Goal: Information Seeking & Learning: Check status

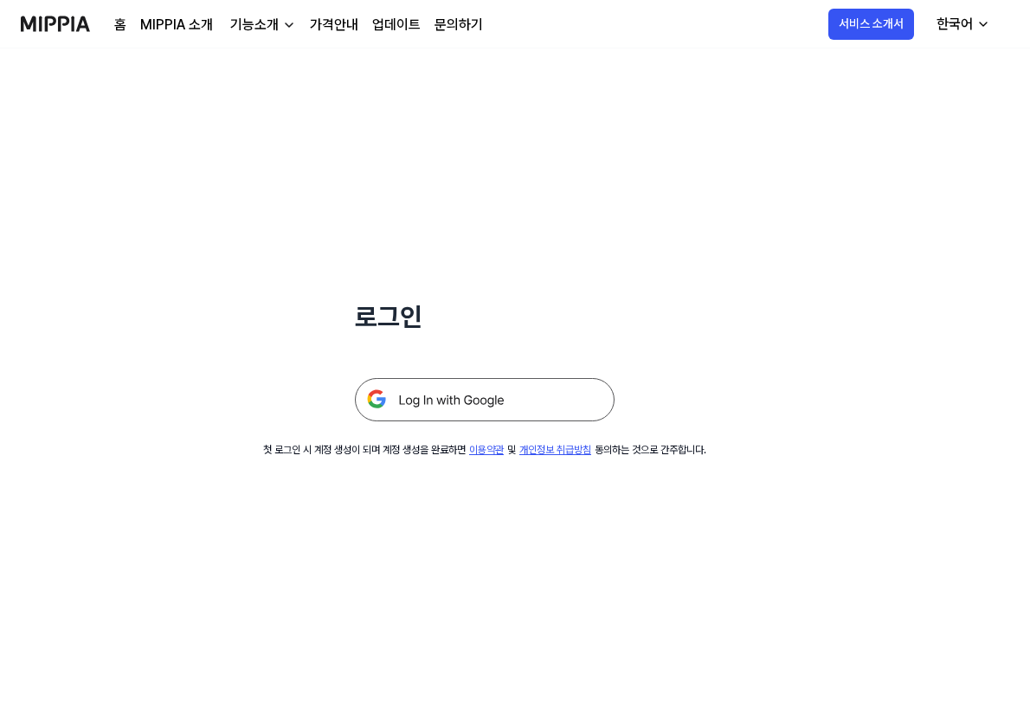
click at [551, 409] on img at bounding box center [485, 399] width 260 height 43
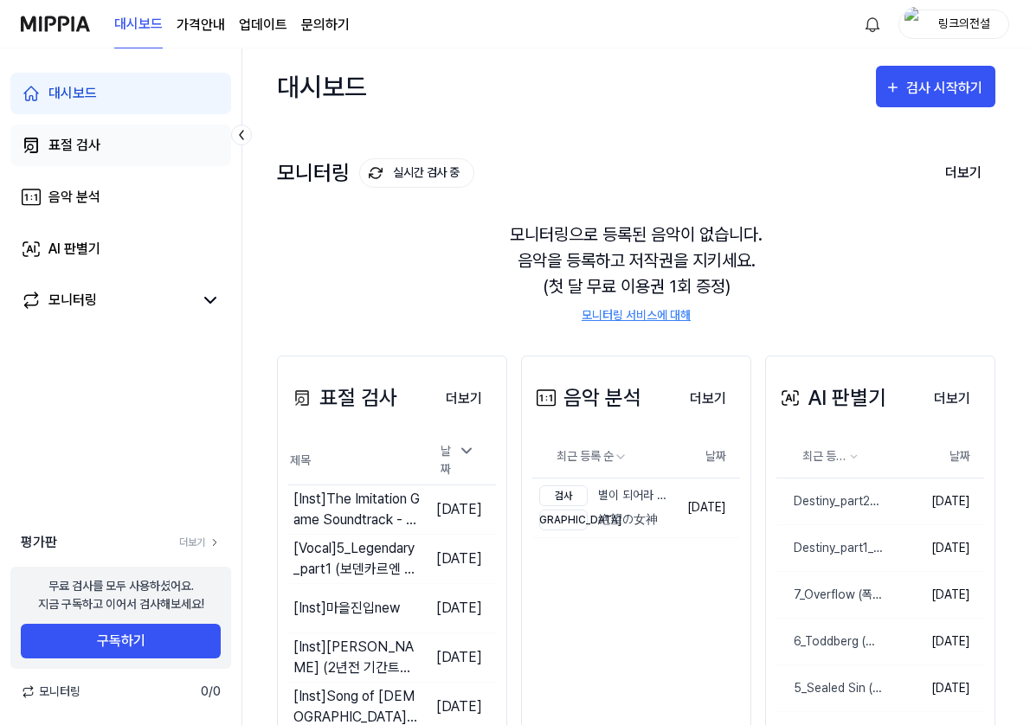
click at [128, 145] on link "표절 검사" at bounding box center [120, 146] width 221 height 42
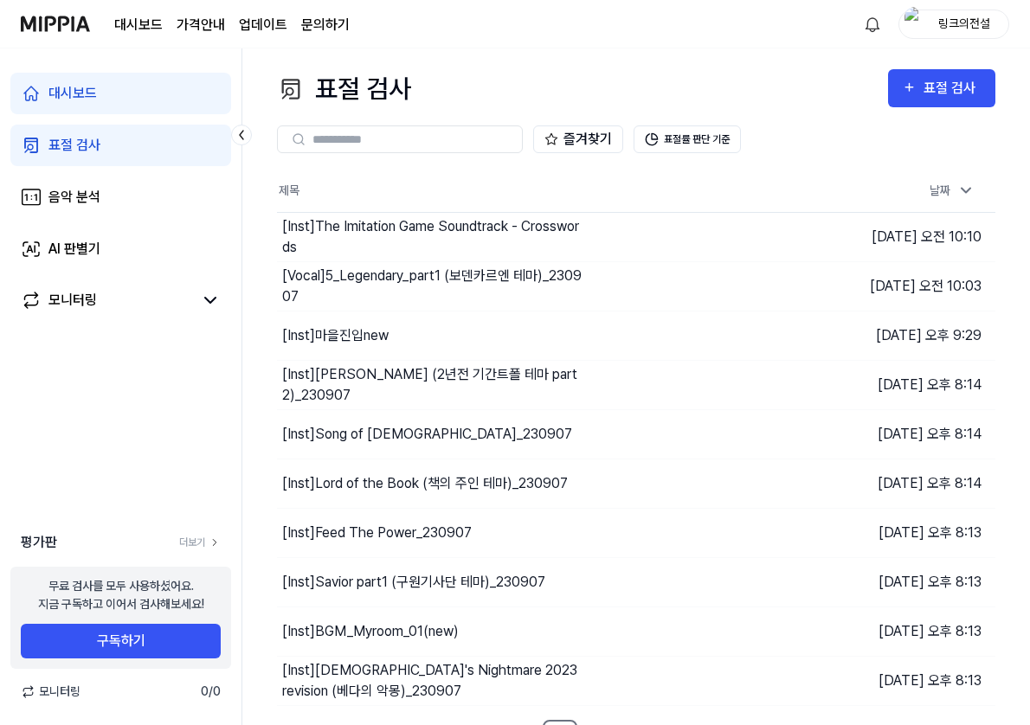
click at [130, 223] on div "대시보드 표절 검사 음악 분석 AI 판별기 모니터링" at bounding box center [120, 197] width 241 height 298
click at [123, 202] on link "음악 분석" at bounding box center [120, 198] width 221 height 42
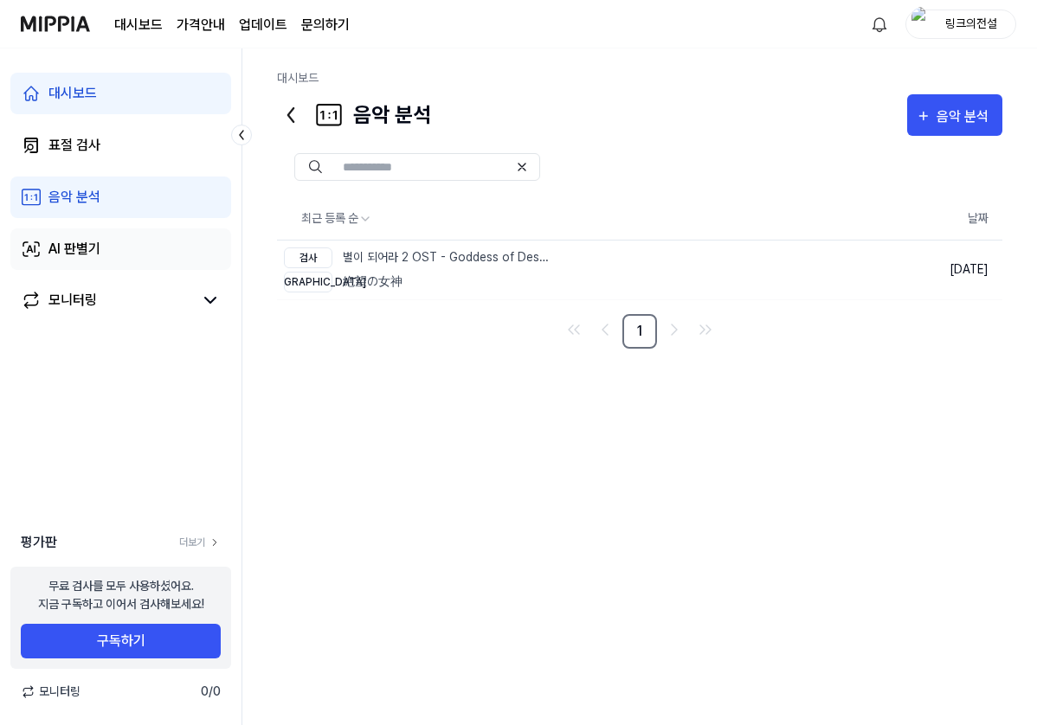
click at [127, 248] on link "AI 판별기" at bounding box center [120, 249] width 221 height 42
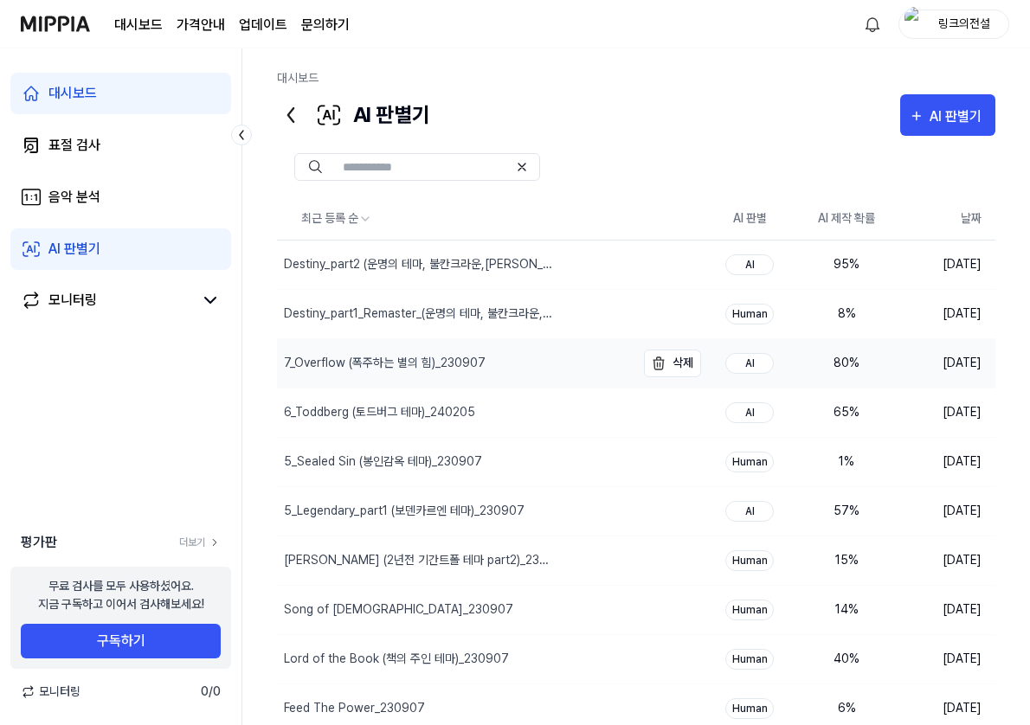
scroll to position [67, 0]
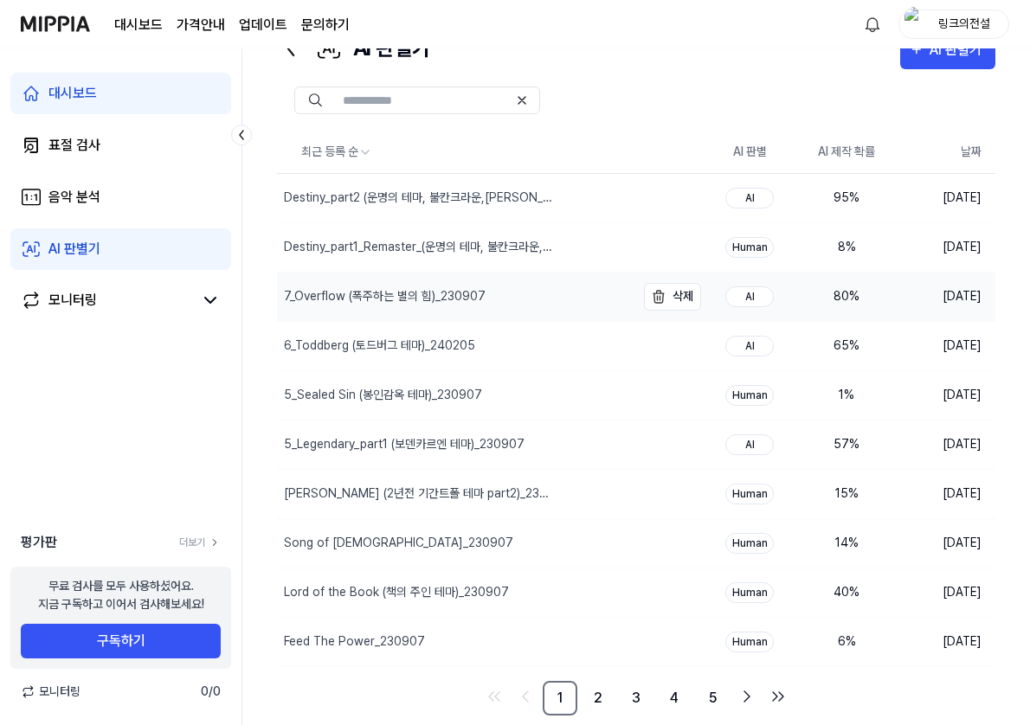
click at [574, 302] on div "7_Overflow (폭주하는 별의 힘)_230907" at bounding box center [456, 297] width 358 height 48
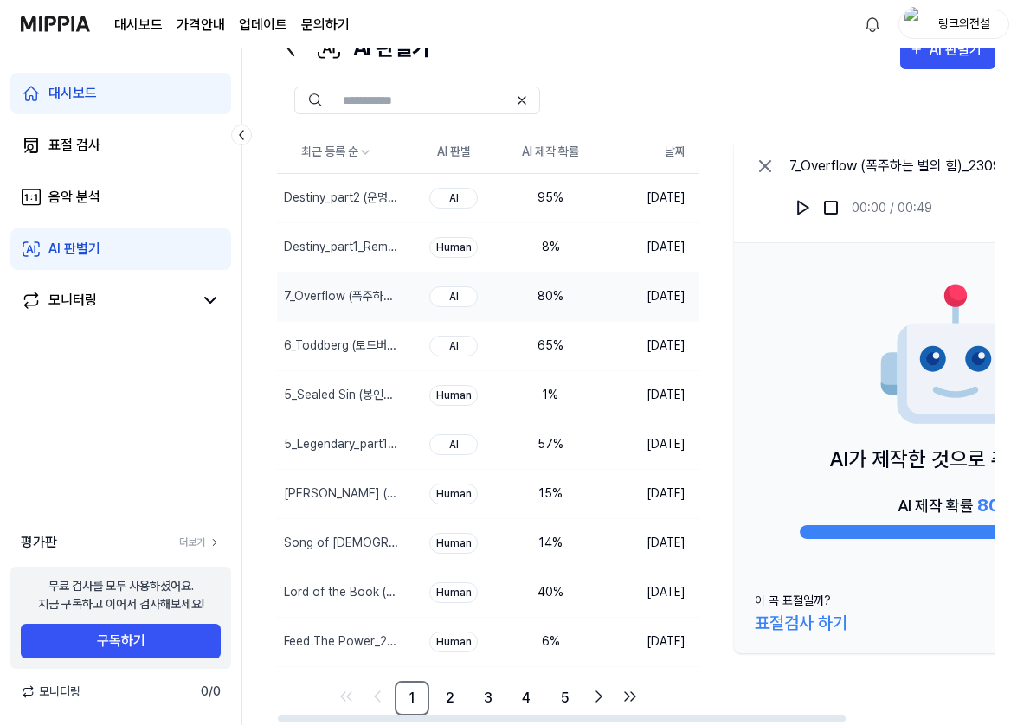
click at [764, 170] on icon at bounding box center [765, 166] width 21 height 21
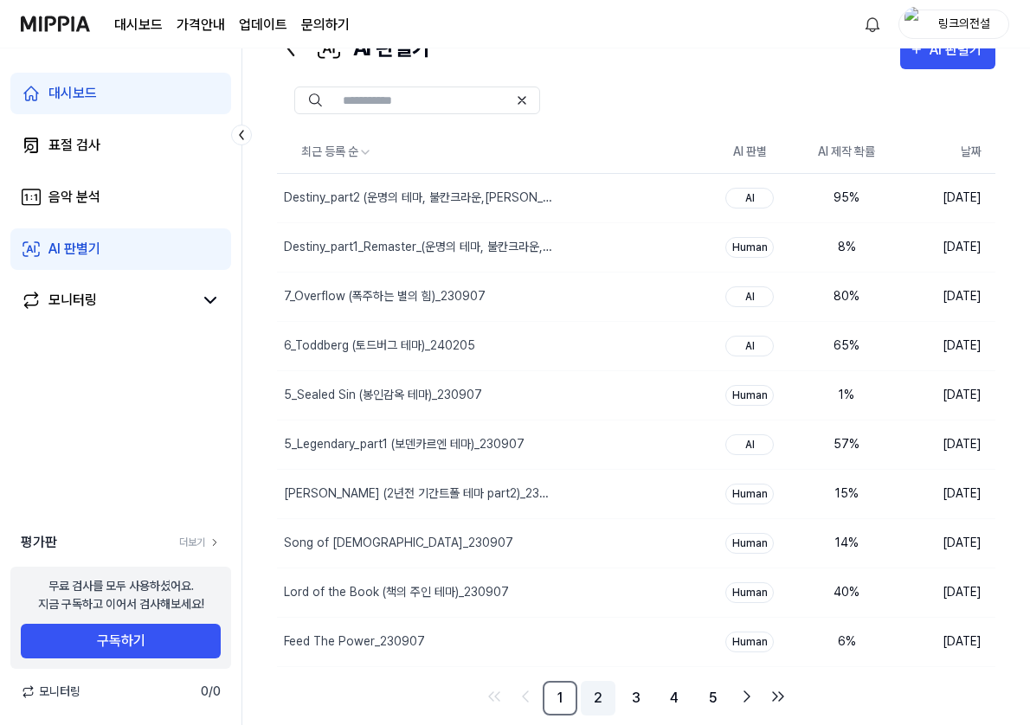
click at [584, 700] on link "2" at bounding box center [598, 698] width 35 height 35
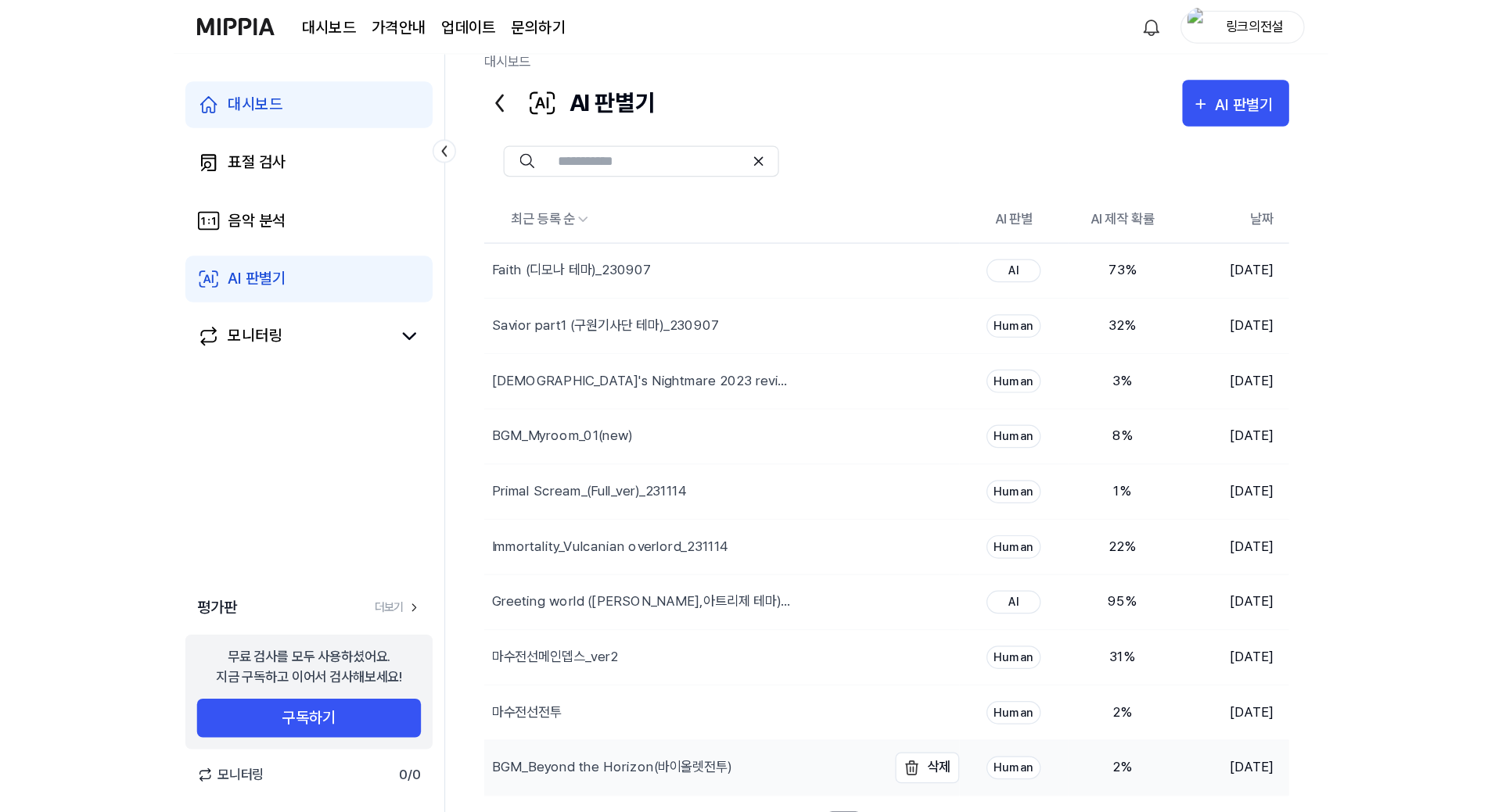
scroll to position [0, 0]
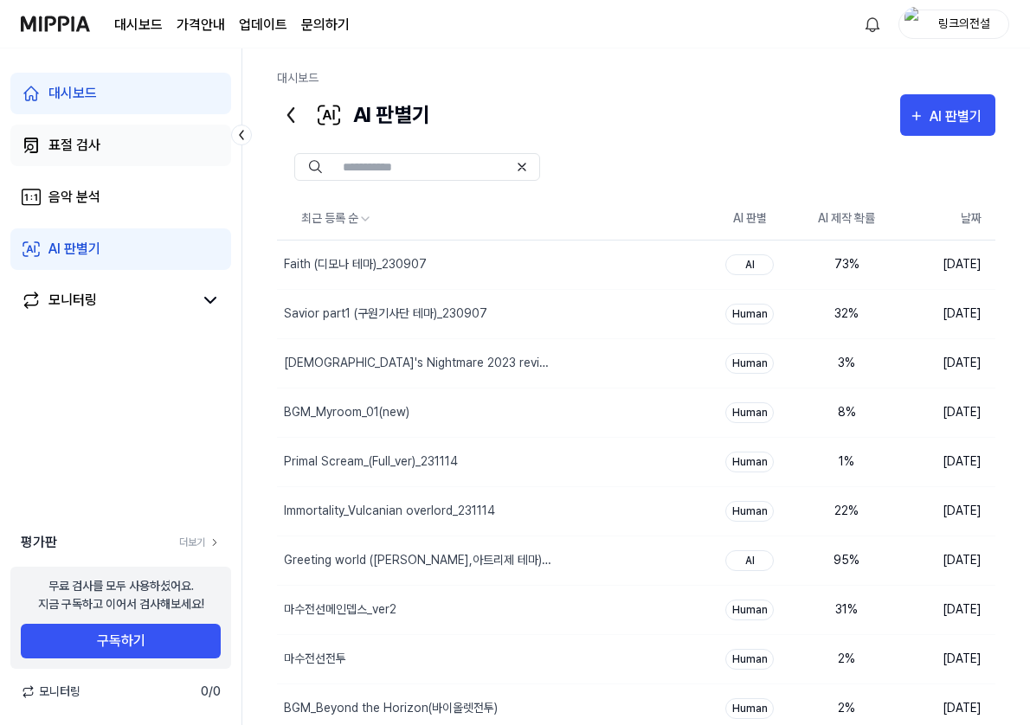
click at [161, 151] on link "표절 검사" at bounding box center [120, 146] width 221 height 42
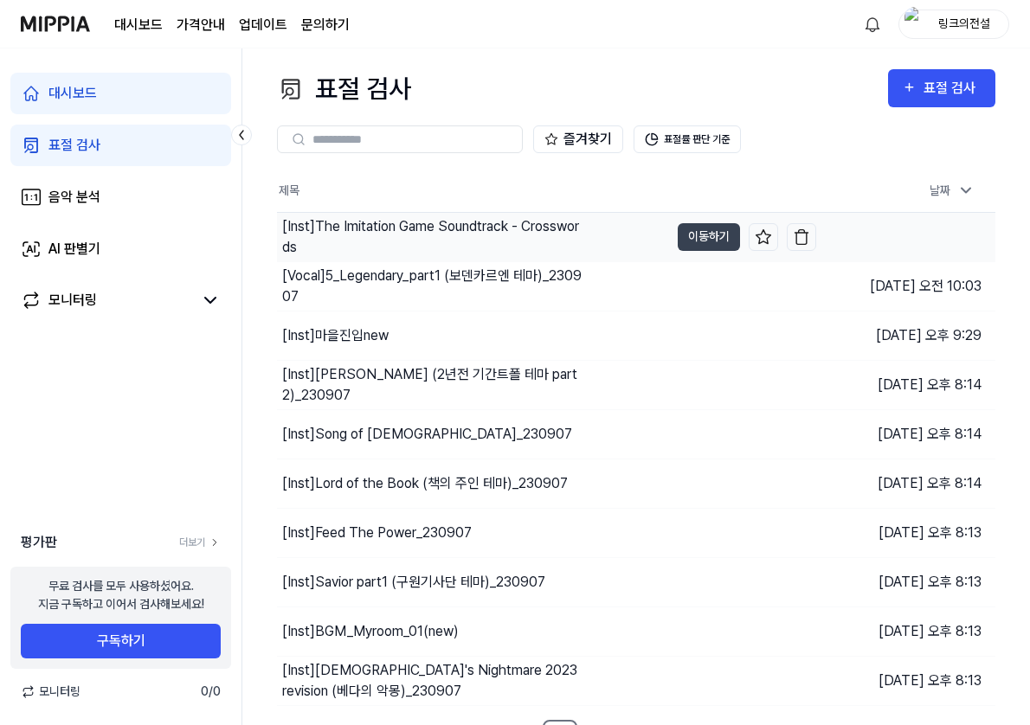
click at [608, 234] on div "[Inst] The Imitation Game Soundtrack - Crosswords" at bounding box center [473, 237] width 392 height 48
click at [713, 140] on button "표절률 판단 기준" at bounding box center [686, 139] width 107 height 28
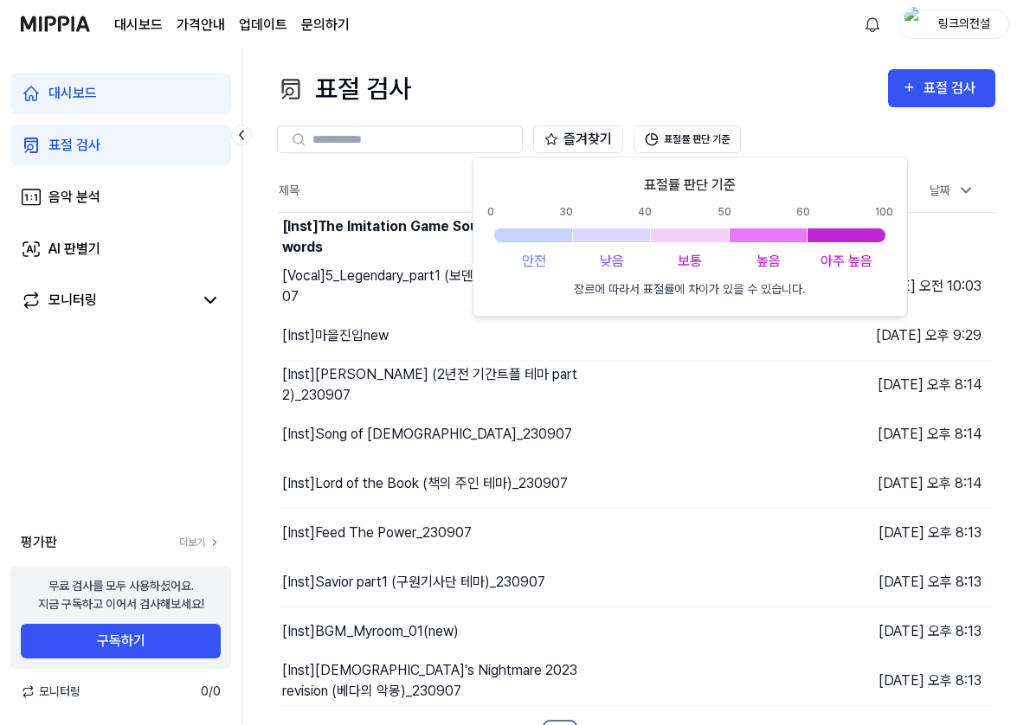
click at [788, 125] on div "즐겨찾기 표절률 판단 기준" at bounding box center [636, 139] width 718 height 28
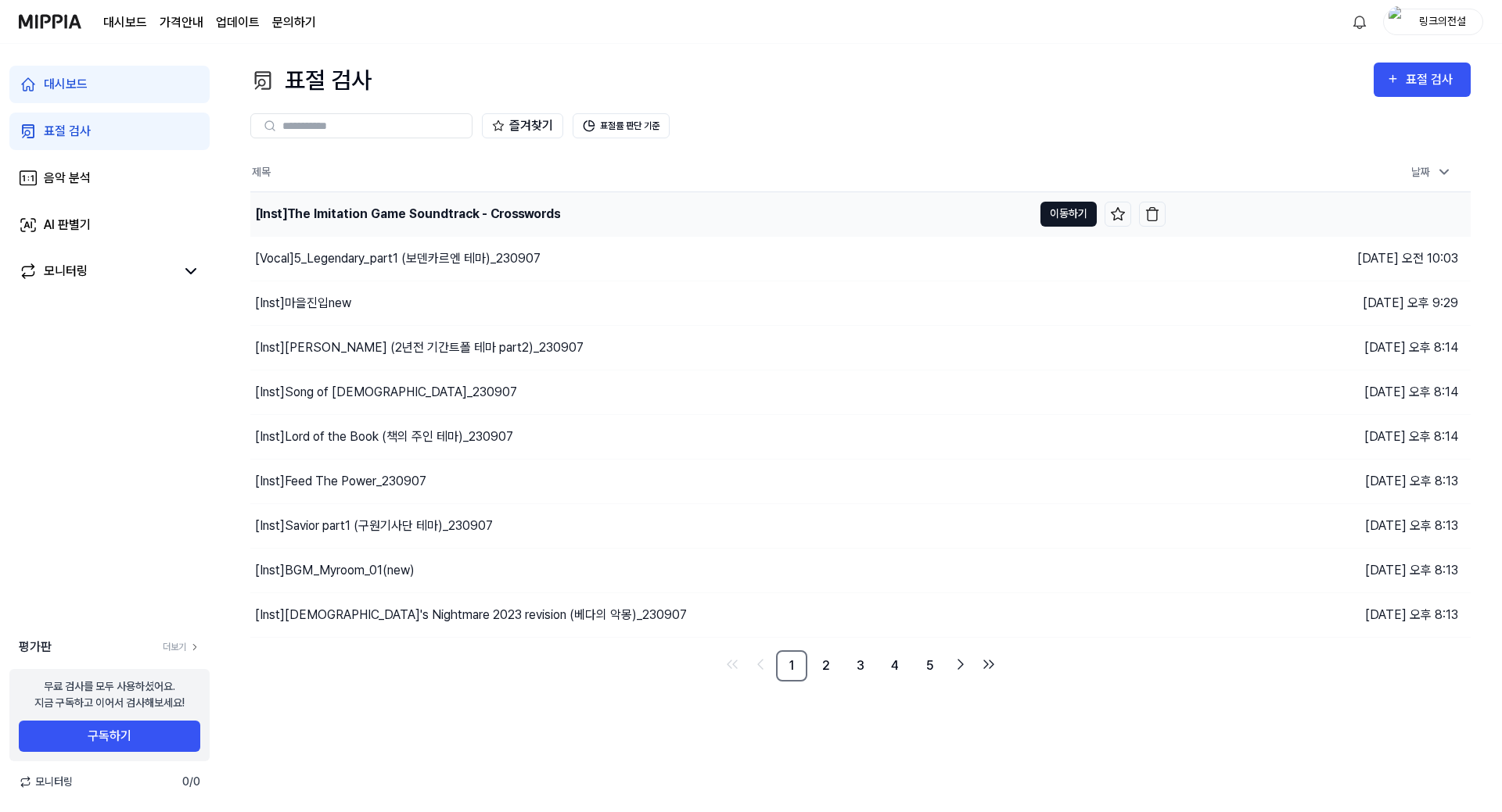
click at [936, 209] on button "이동하기" at bounding box center [1068, 214] width 56 height 25
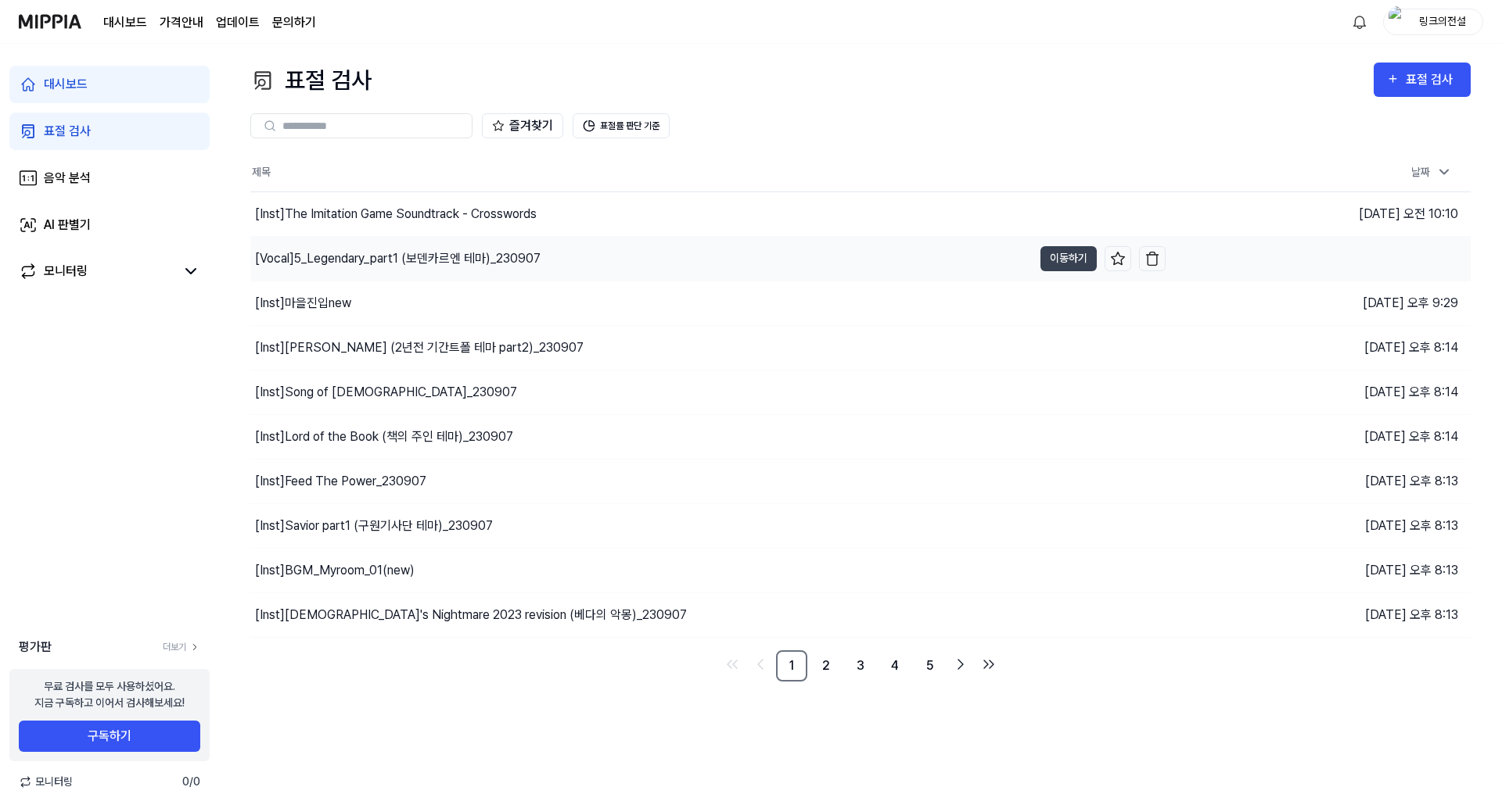
click at [572, 257] on div "[Vocal] 5_Legendary_part1 (보덴카르엔 테마)_230907" at bounding box center [641, 258] width 782 height 43
click at [334, 305] on div "[Inst] 마을진입new" at bounding box center [303, 303] width 96 height 19
click at [936, 304] on button "이동하기" at bounding box center [1068, 303] width 56 height 25
click at [828, 654] on link "2" at bounding box center [826, 666] width 32 height 32
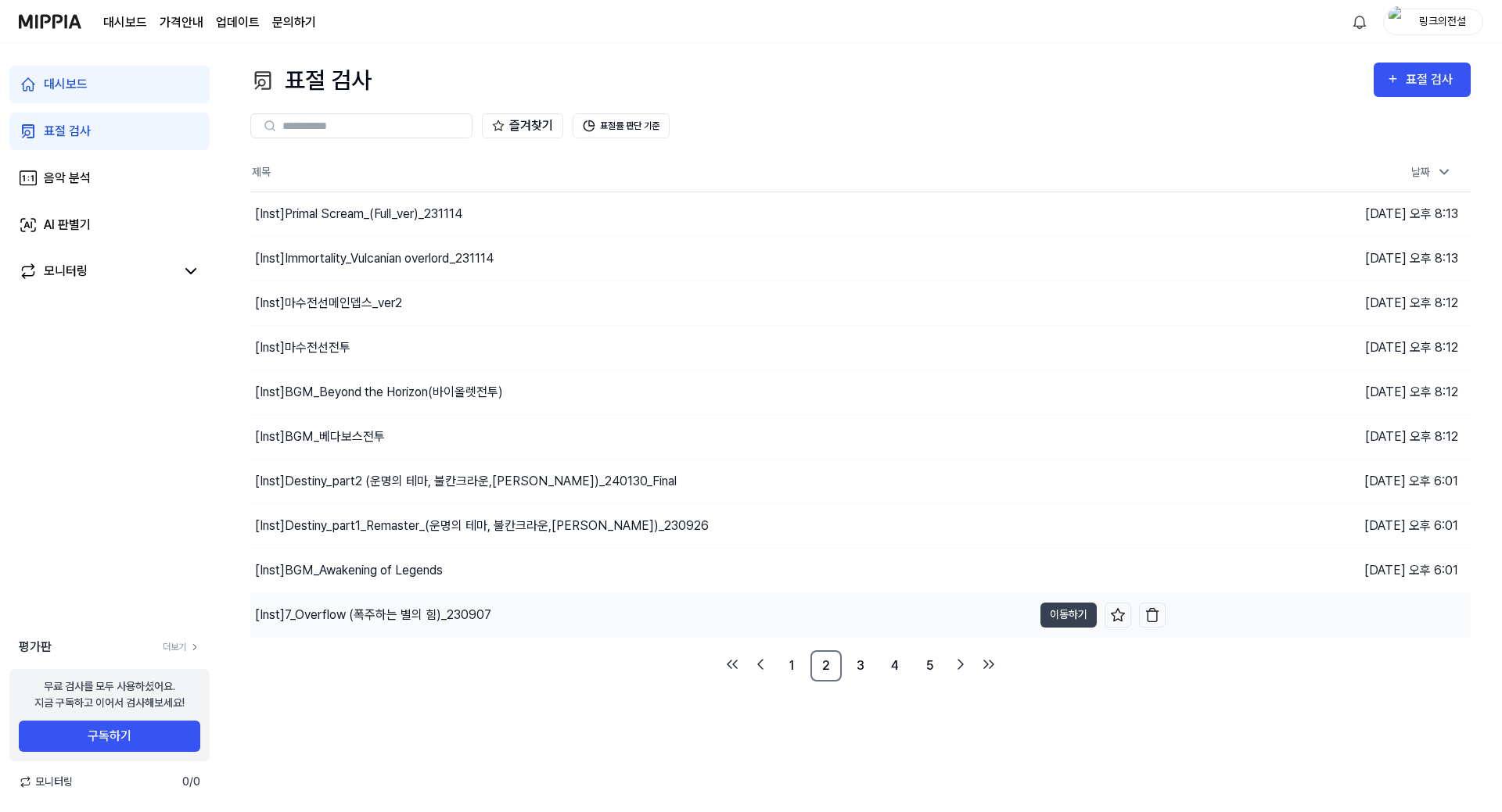
click at [834, 612] on div "[Inst] 7_Overflow (폭주하는 별의 힘)_230907" at bounding box center [641, 615] width 782 height 43
click at [936, 617] on button "이동하기" at bounding box center [1068, 615] width 56 height 25
click at [846, 654] on link "3" at bounding box center [860, 666] width 32 height 32
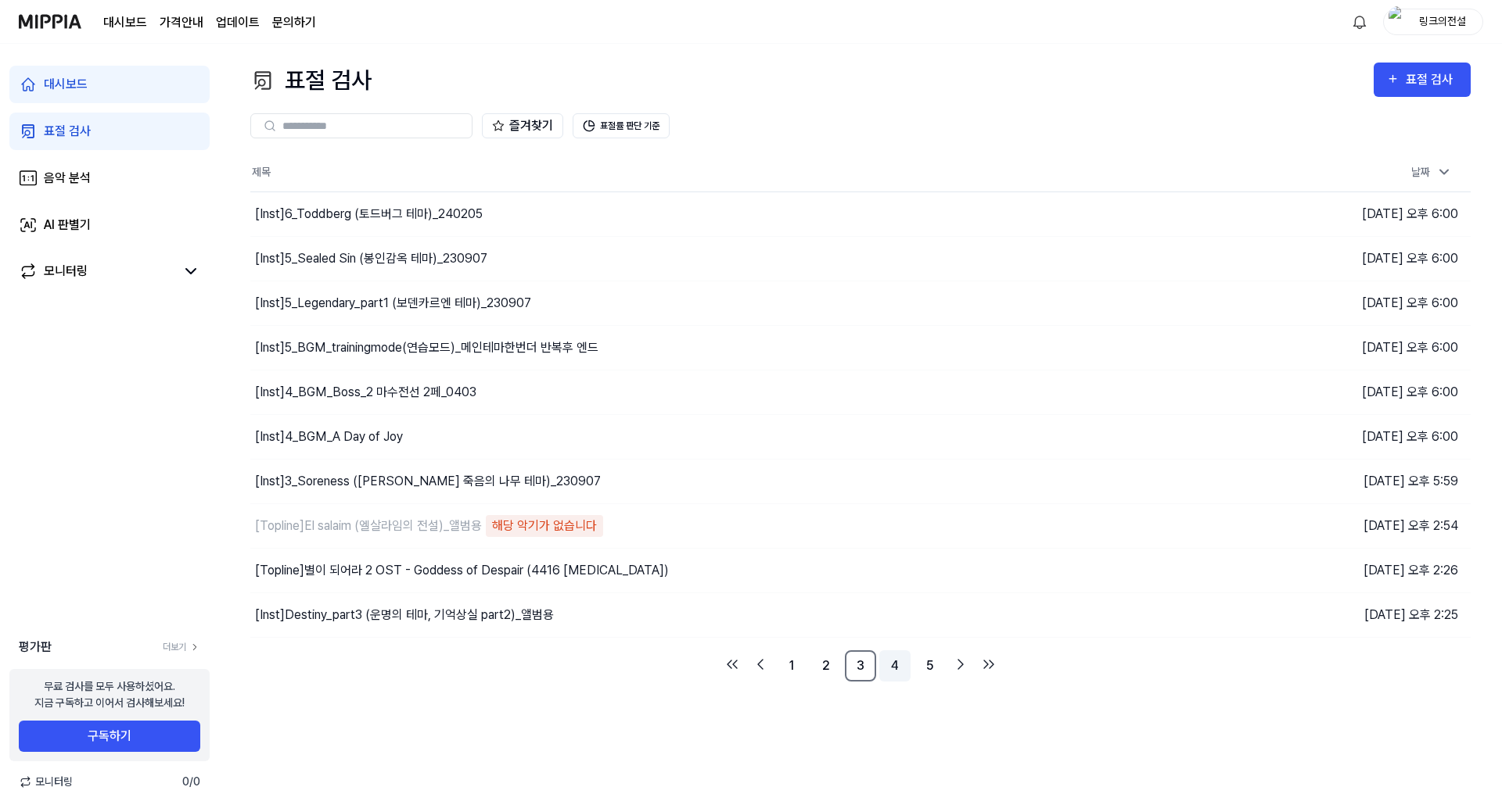
click at [891, 654] on link "4" at bounding box center [895, 666] width 32 height 32
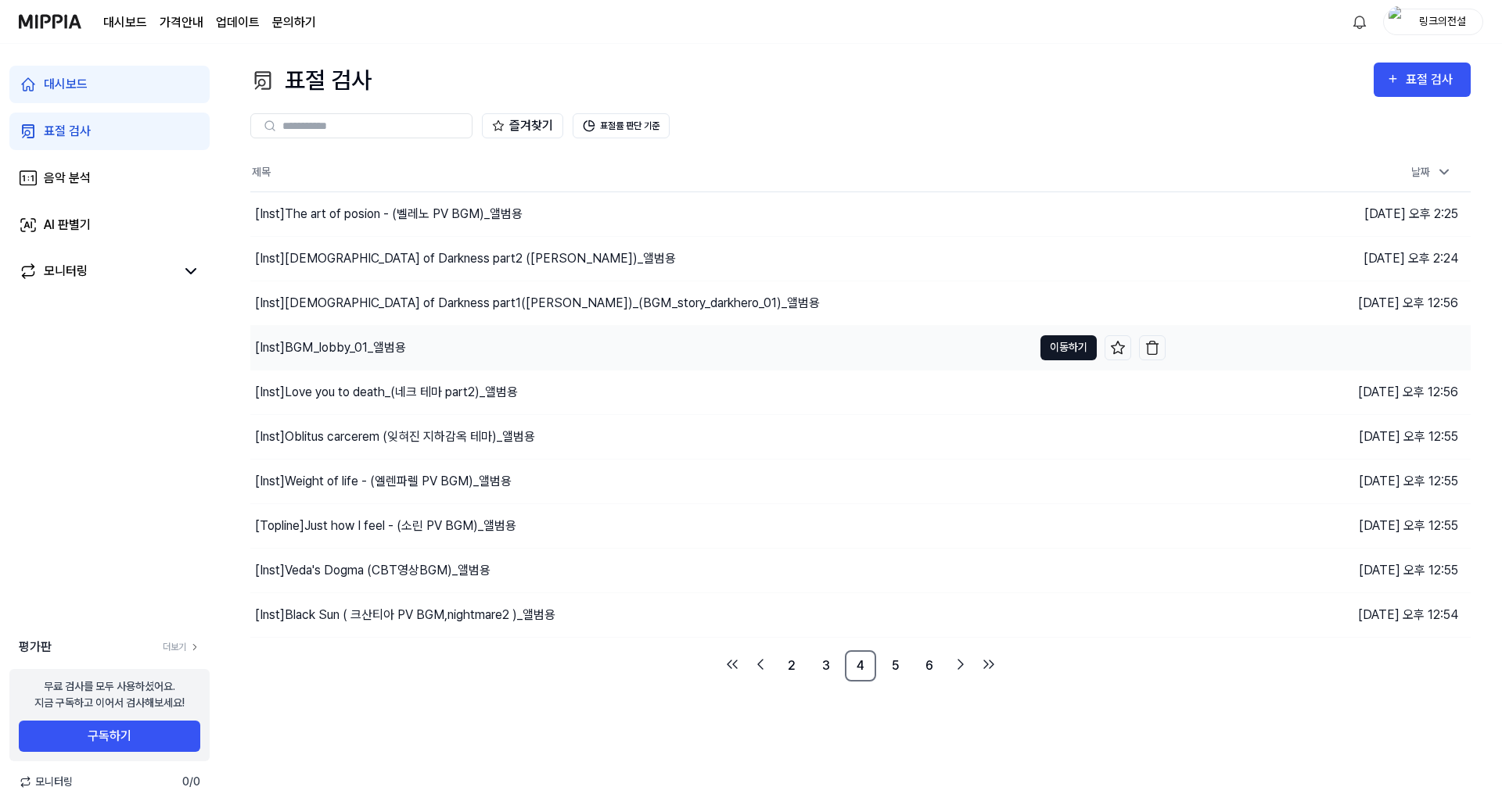
click at [936, 340] on button "이동하기" at bounding box center [1068, 348] width 56 height 25
click at [896, 654] on link "5" at bounding box center [895, 666] width 32 height 32
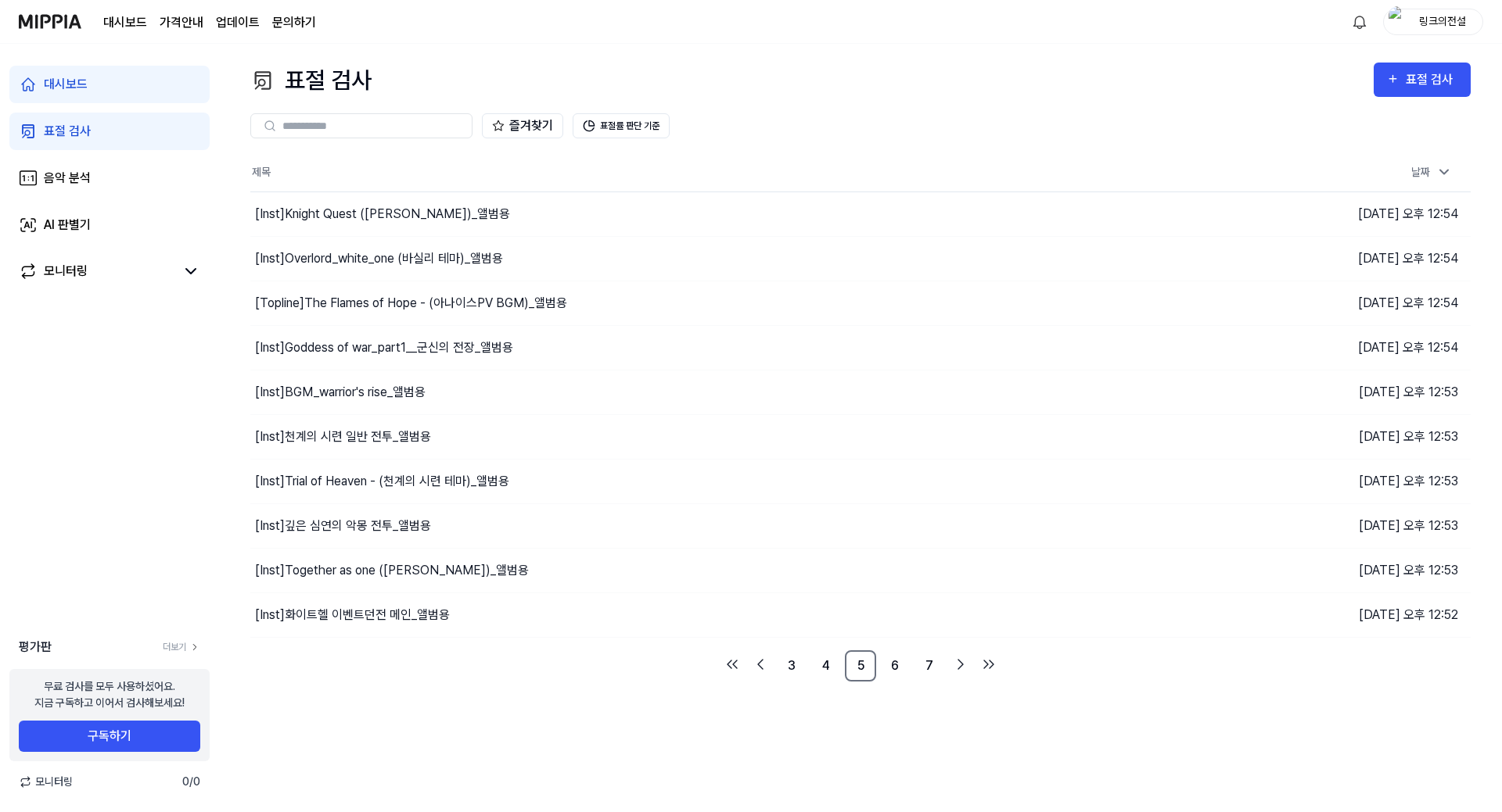
click at [765, 654] on div "표절 검사 표절 검사 표절 검사 음악 분석 AI 판별기 즐겨찾기 표절률 판단 기준 제목 날짜 [Inst] Knight Quest (리코리스 테…" at bounding box center [859, 427] width 1282 height 769
click at [904, 654] on link "6" at bounding box center [895, 666] width 32 height 32
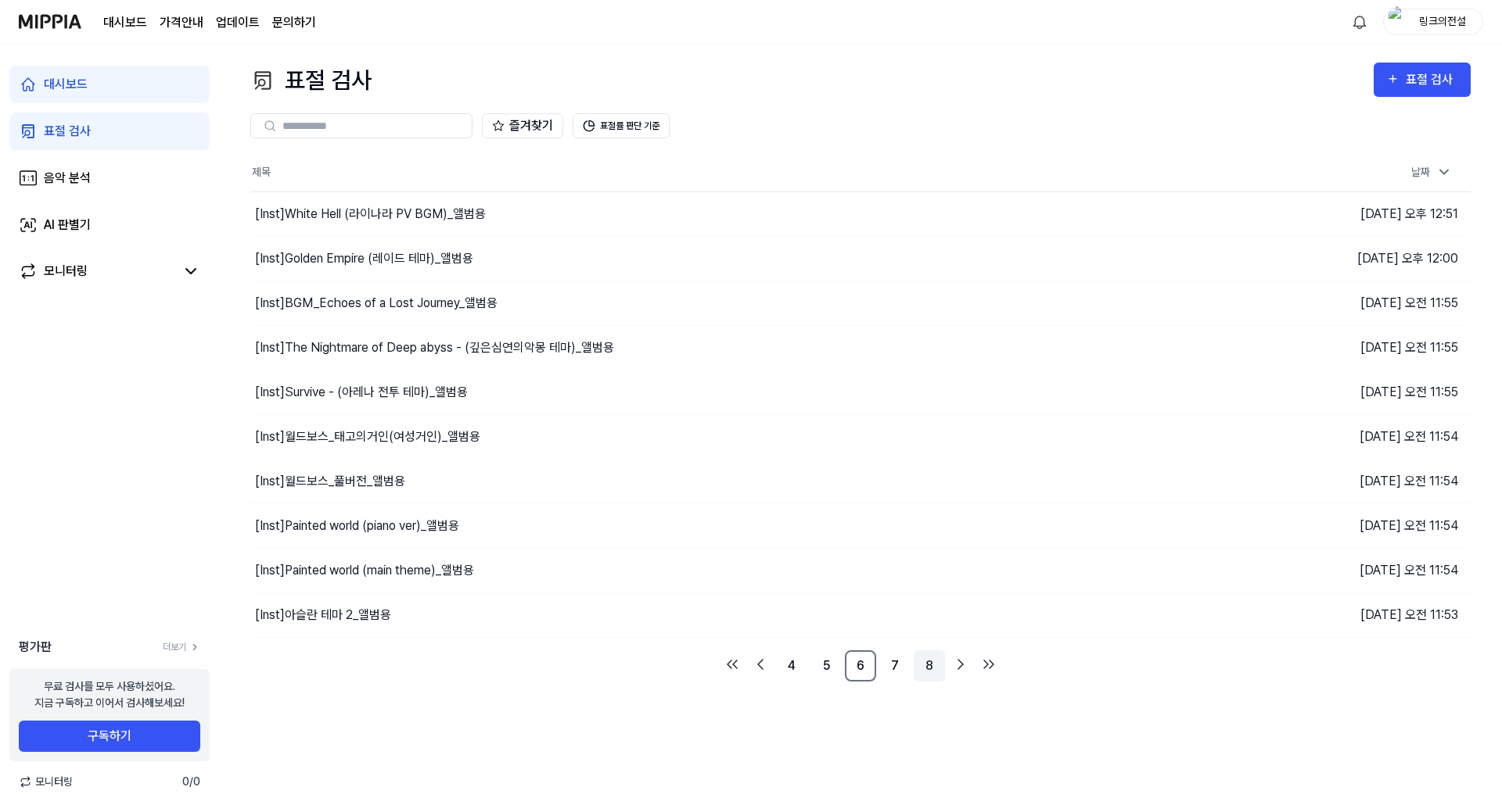
click at [930, 654] on link "8" at bounding box center [929, 666] width 32 height 32
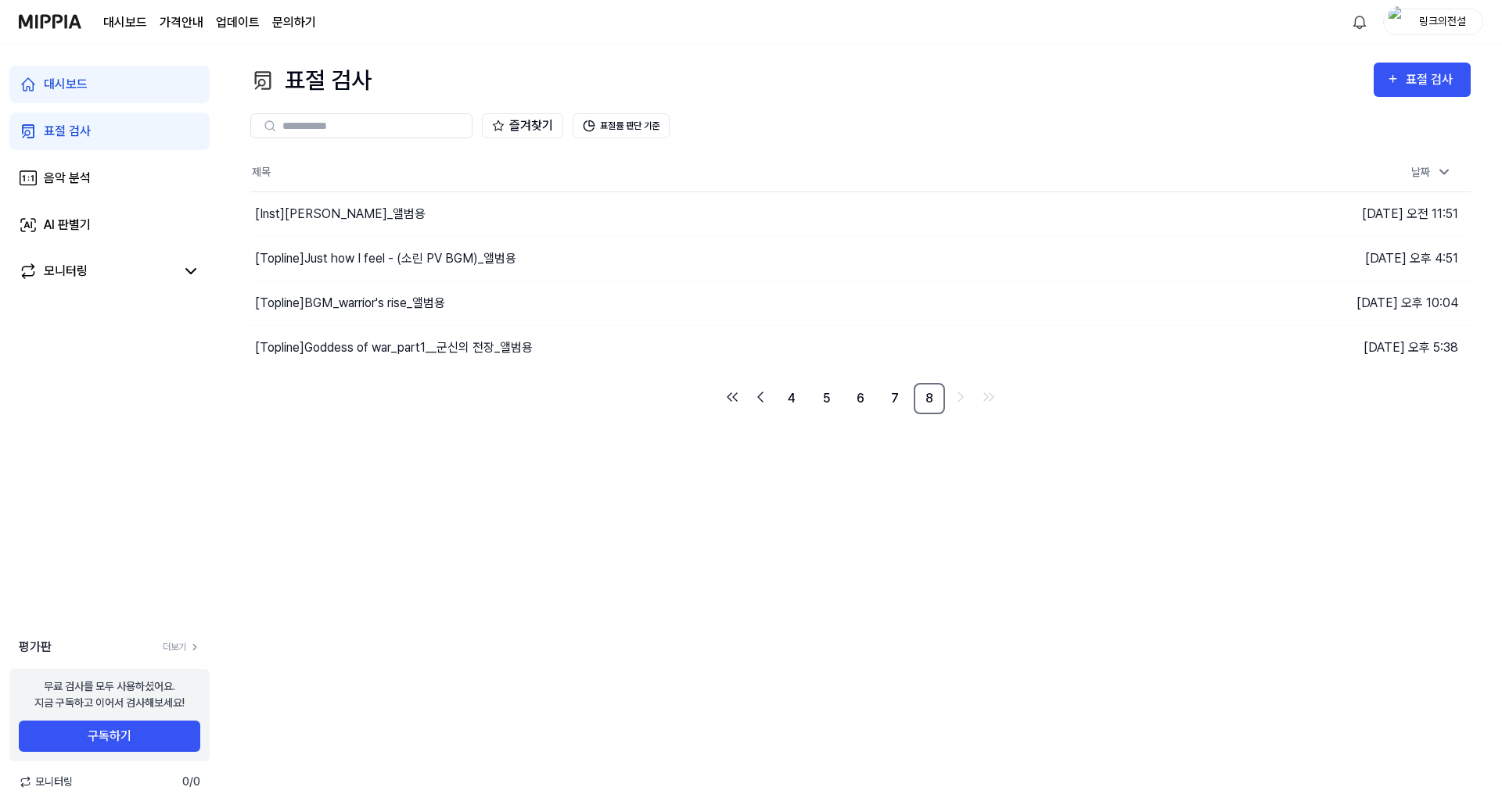
drag, startPoint x: 873, startPoint y: 457, endPoint x: 822, endPoint y: 444, distance: 52.6
click at [822, 444] on div "표절 검사 표절 검사 표절 검사 음악 분석 AI 판별기 즐겨찾기 표절률 판단 기준 제목 날짜 [Inst] Eleonora_앨범용 이동하기 20…" at bounding box center [859, 427] width 1282 height 769
click at [936, 206] on button "이동하기" at bounding box center [1068, 214] width 56 height 25
click at [903, 398] on link "7" at bounding box center [895, 398] width 32 height 32
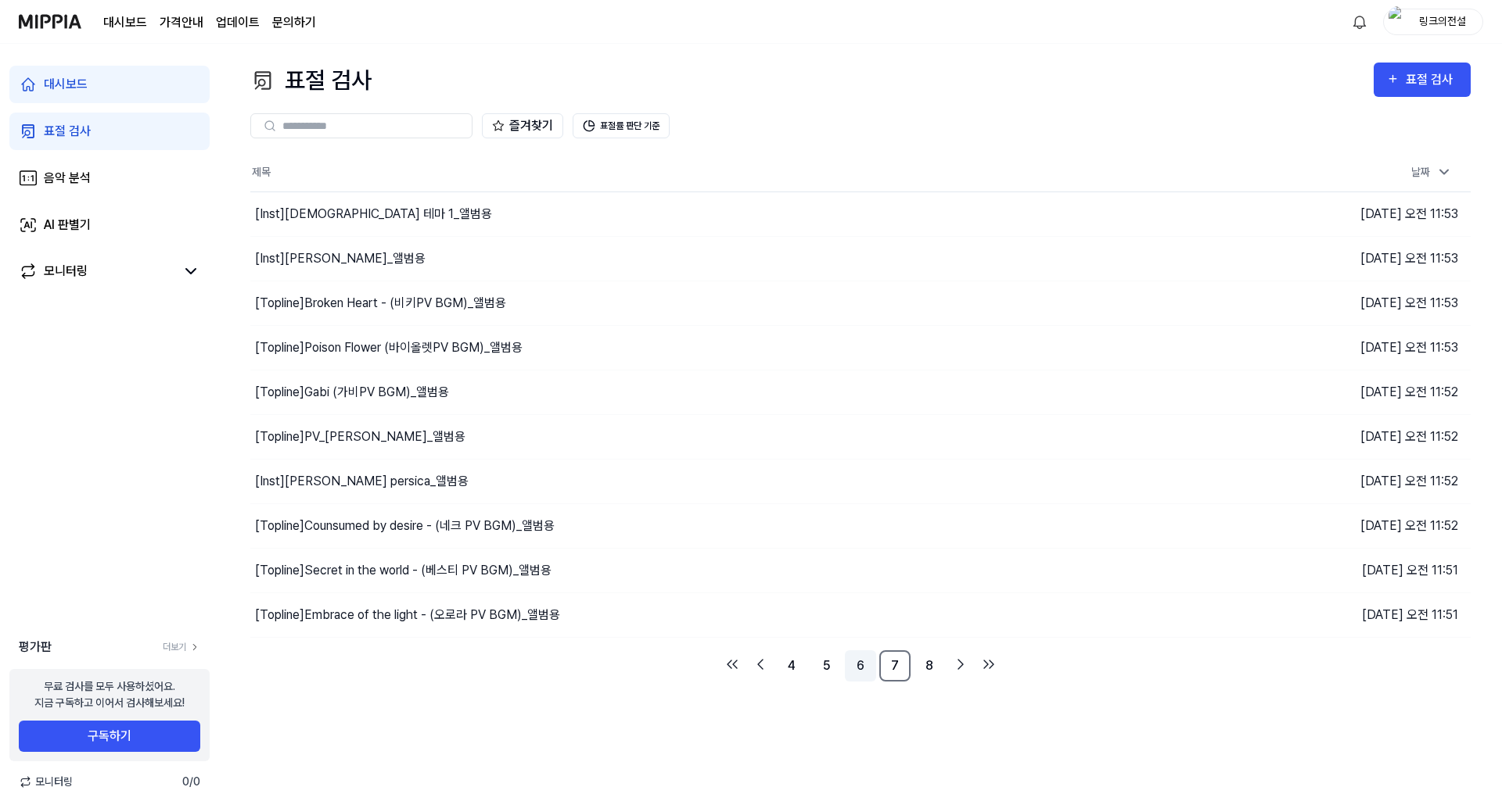
click at [857, 654] on link "6" at bounding box center [860, 666] width 32 height 32
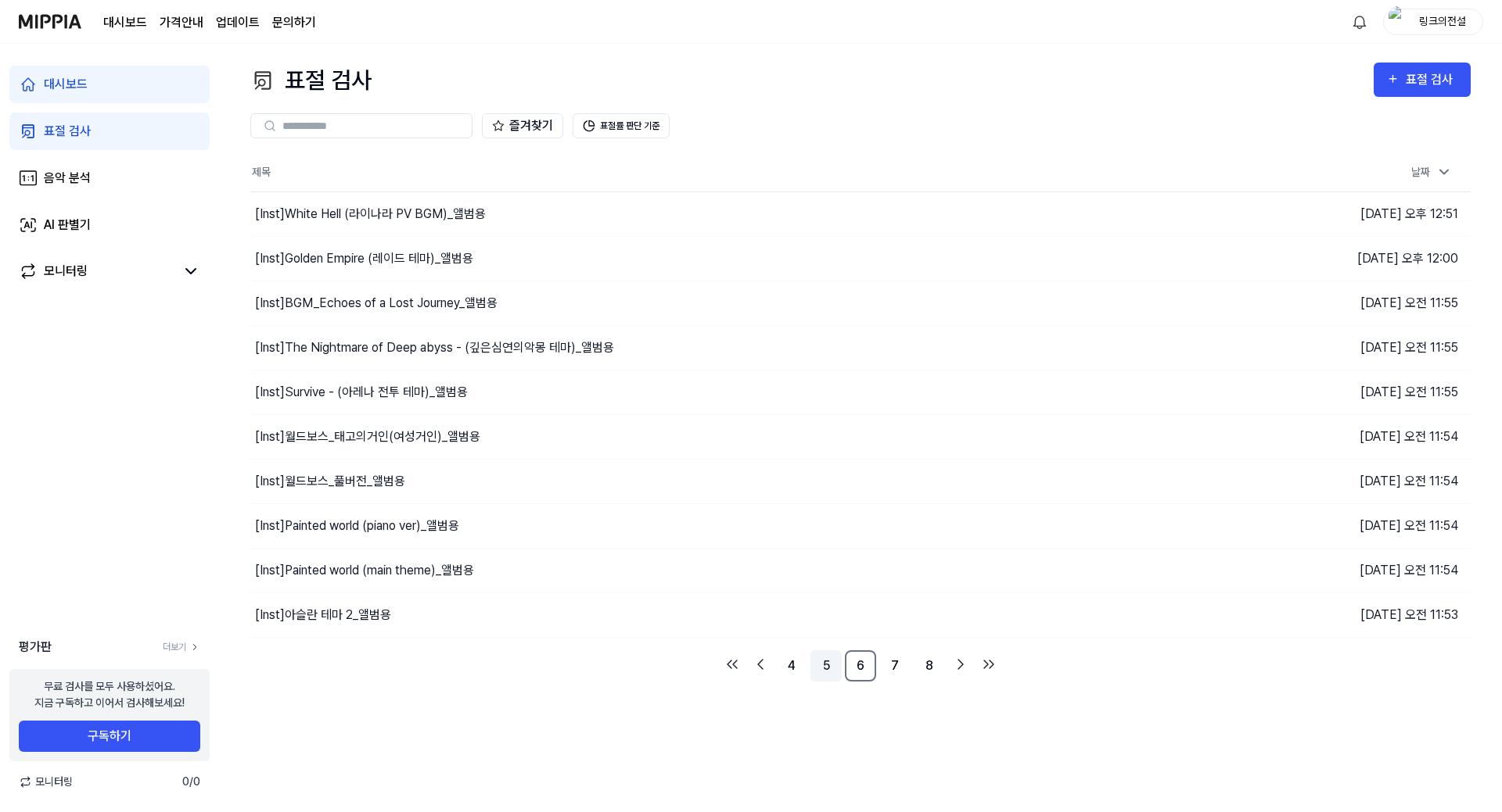
click at [836, 654] on link "5" at bounding box center [826, 666] width 32 height 32
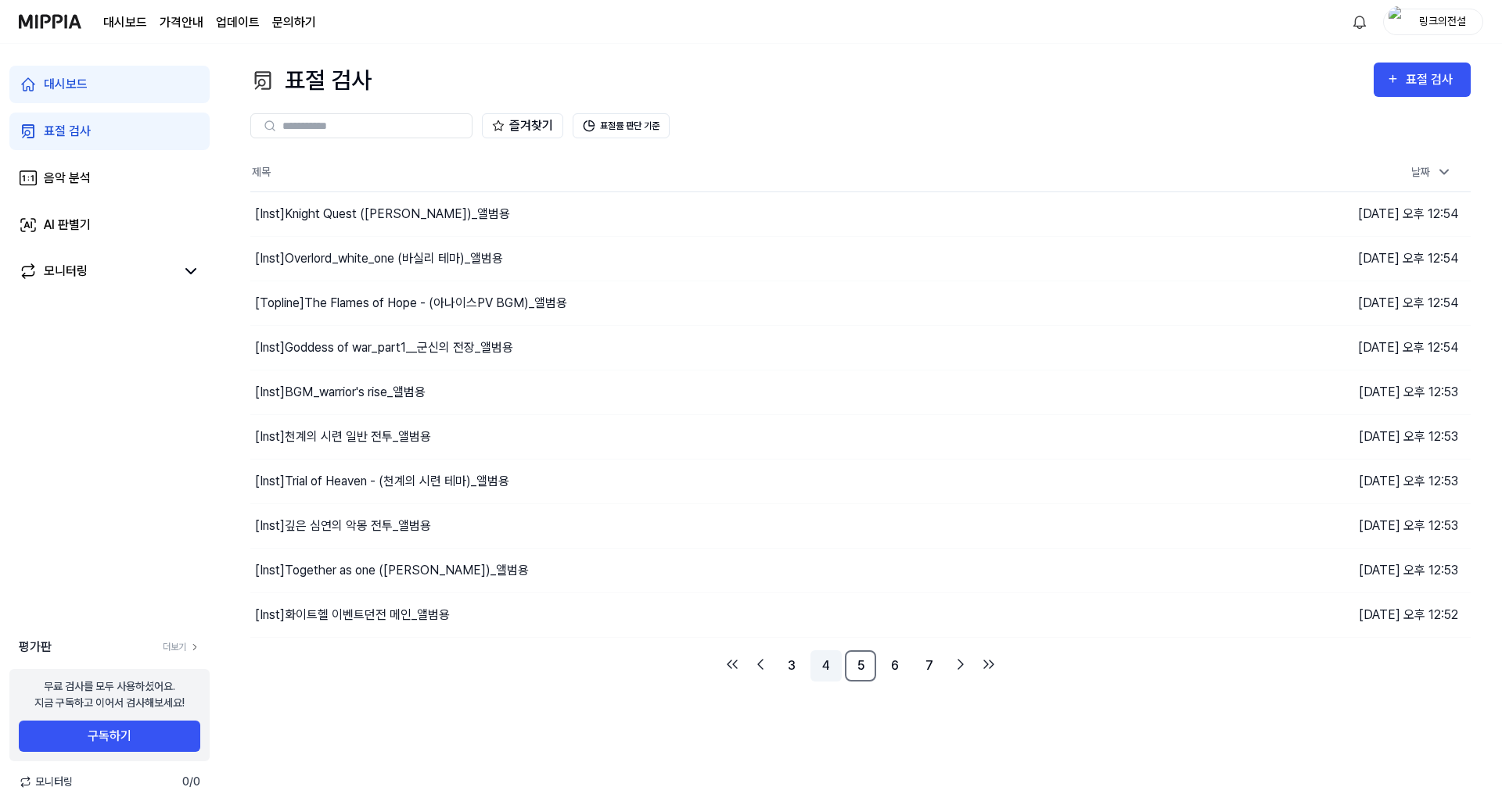
click at [822, 654] on link "4" at bounding box center [826, 666] width 32 height 32
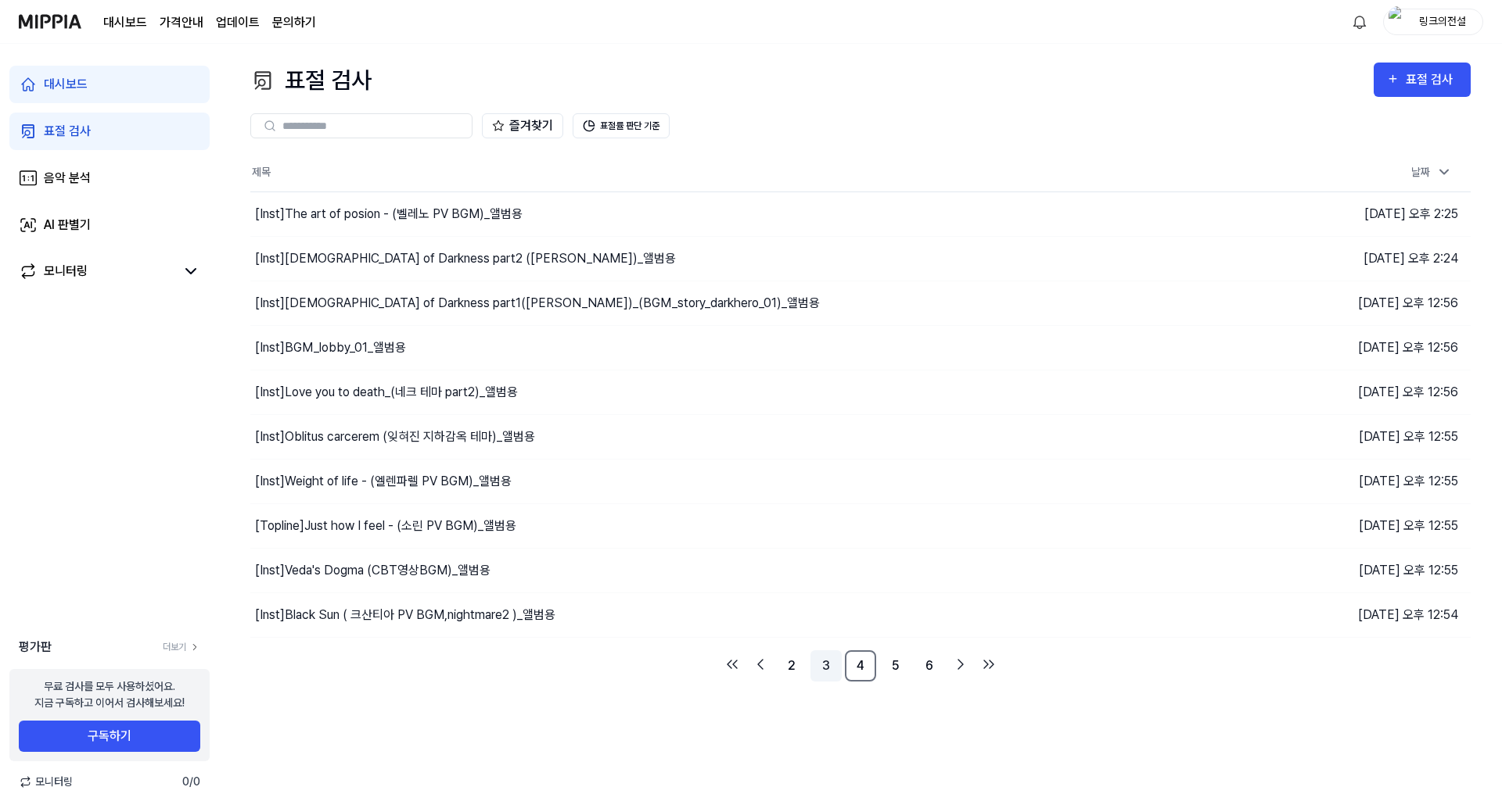
click at [825, 654] on link "3" at bounding box center [826, 666] width 32 height 32
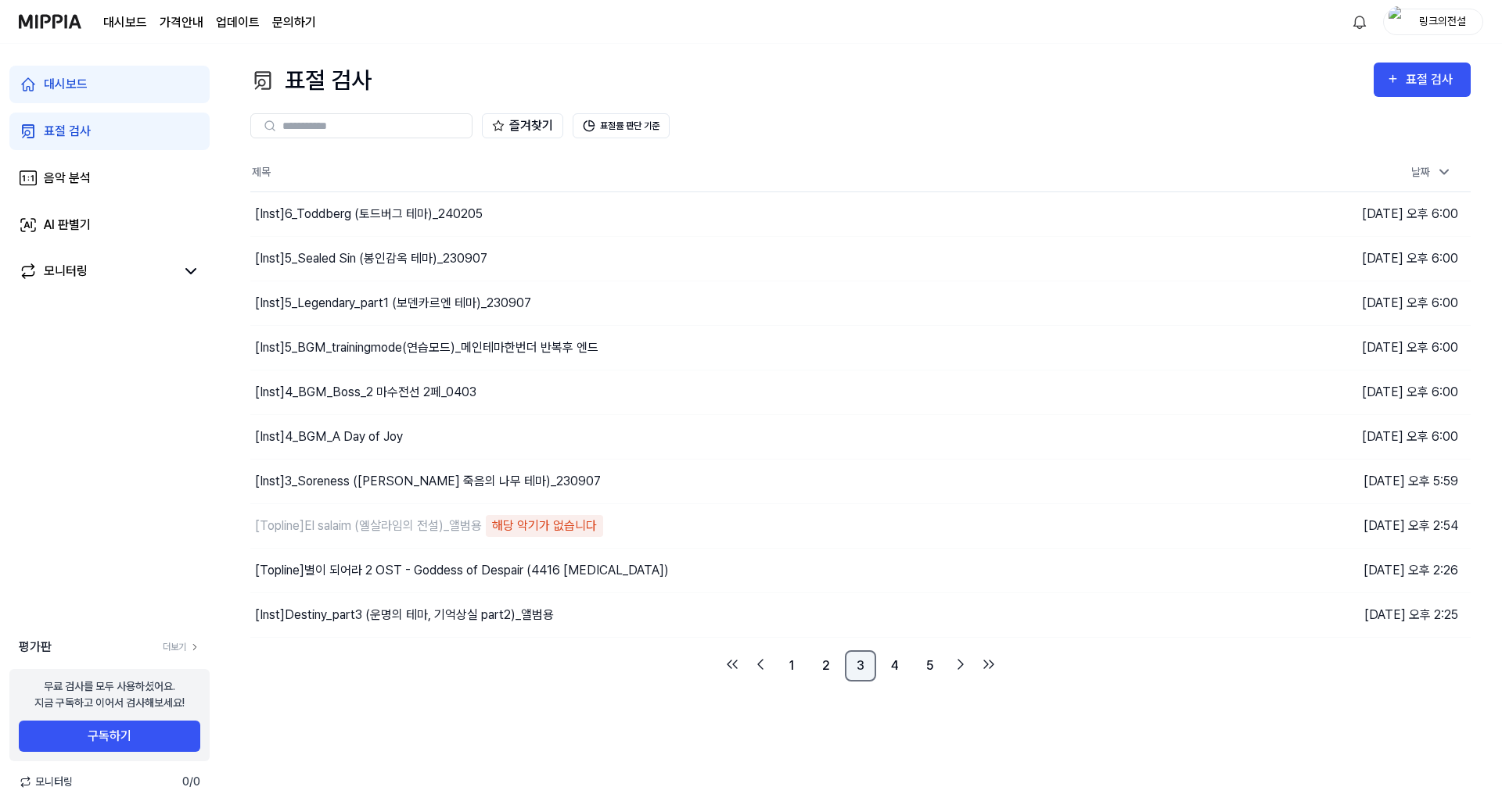
click at [825, 654] on link "2" at bounding box center [826, 666] width 32 height 32
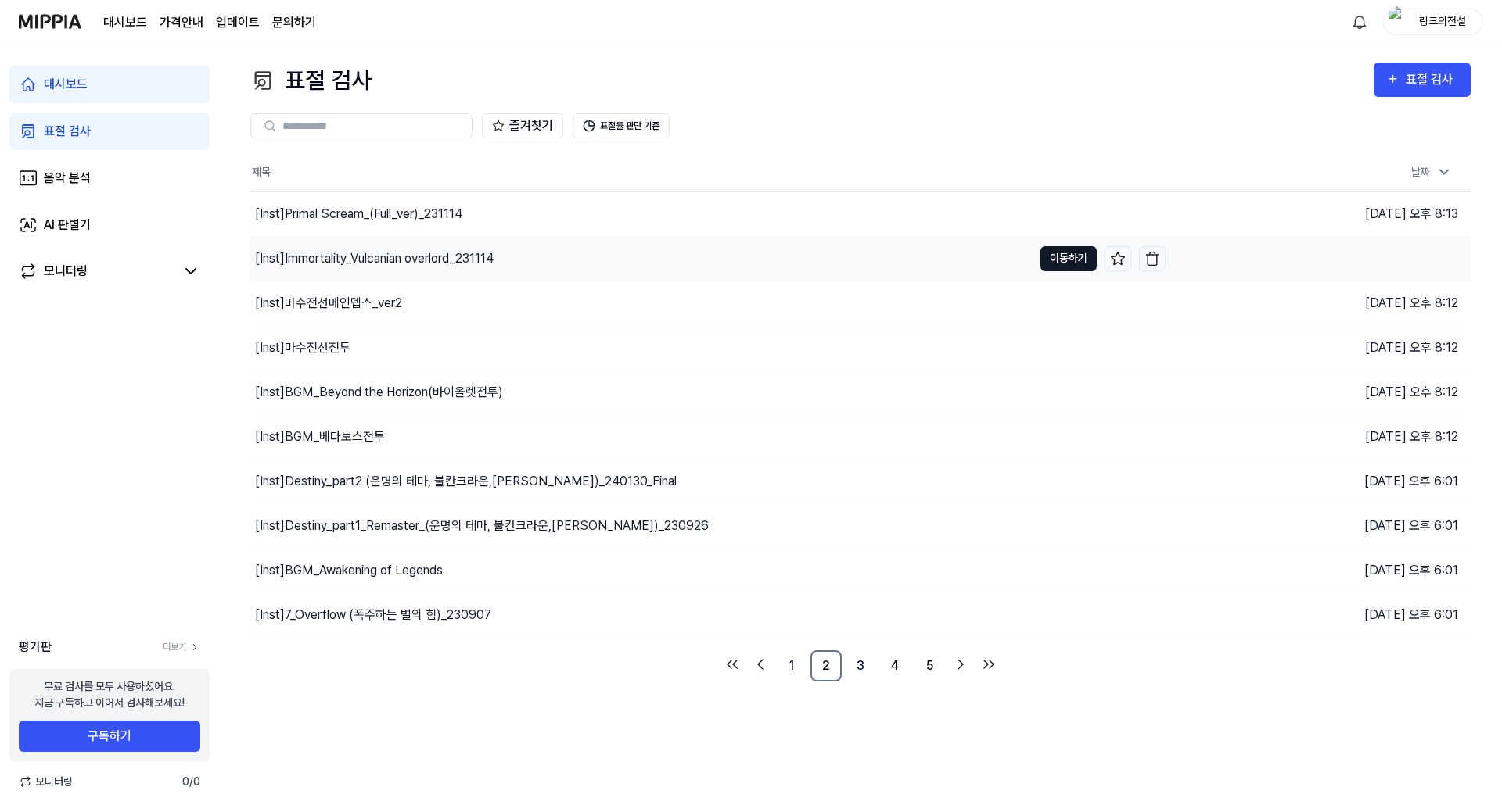
click at [936, 257] on button "이동하기" at bounding box center [1068, 259] width 56 height 25
click at [791, 654] on link "1" at bounding box center [791, 666] width 32 height 32
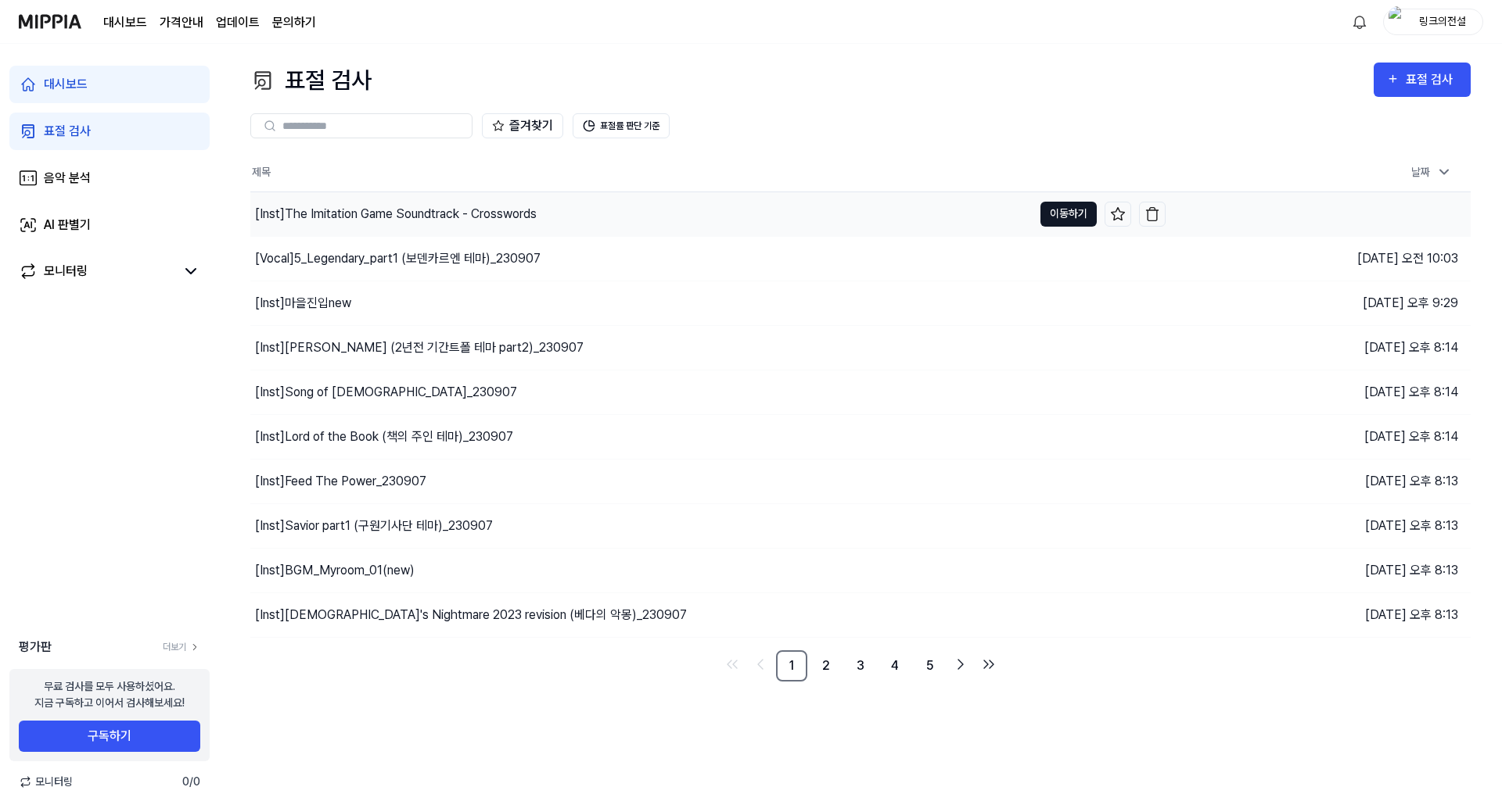
click at [936, 212] on button "이동하기" at bounding box center [1068, 214] width 56 height 25
